Goal: Find specific page/section: Find specific page/section

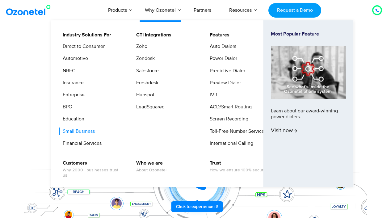
click at [81, 134] on link "Small Business" at bounding box center [77, 132] width 37 height 8
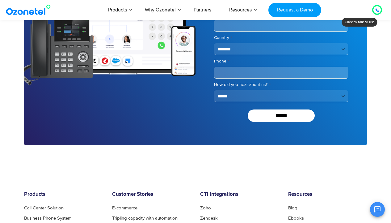
scroll to position [1762, 0]
